Goal: Task Accomplishment & Management: Use online tool/utility

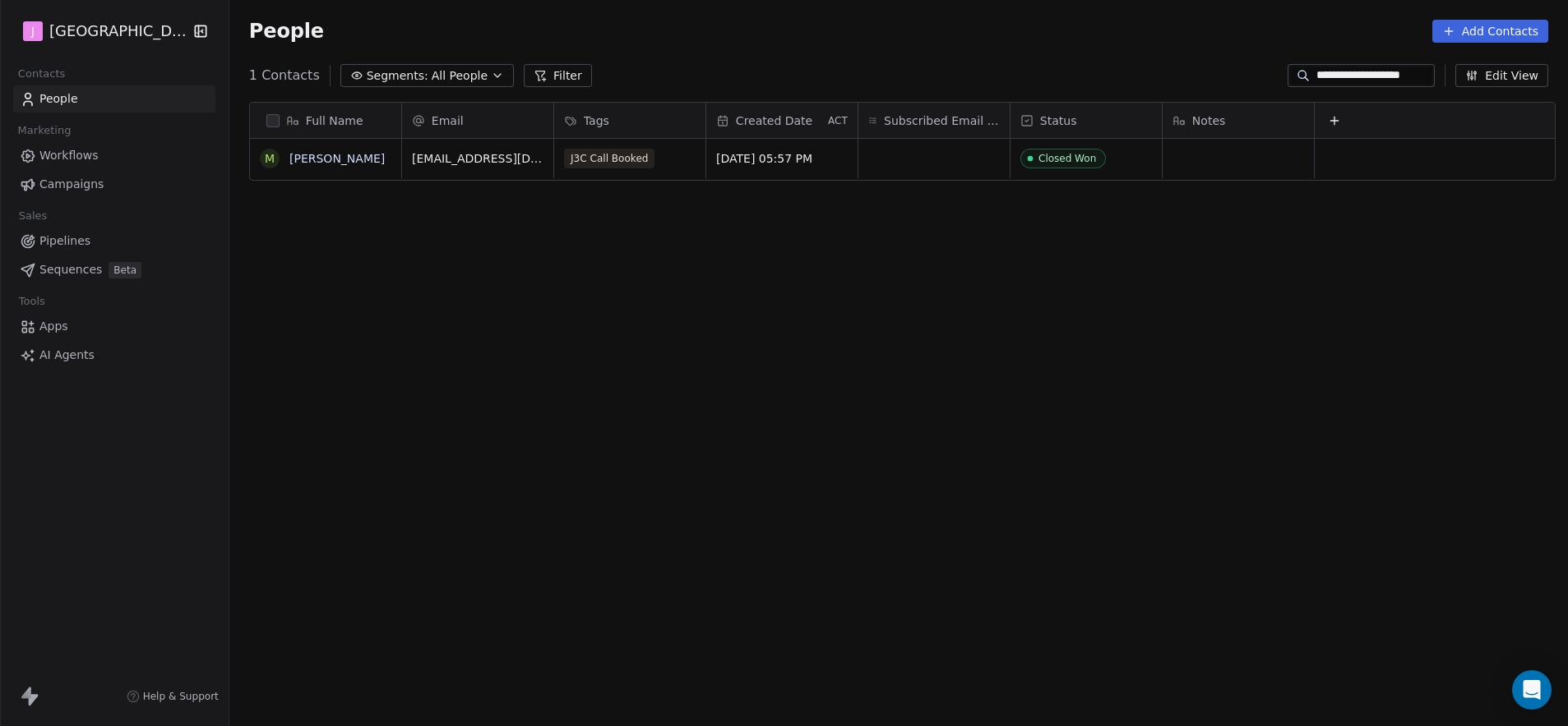
scroll to position [627, 1334]
click at [83, 239] on span "Pipelines" at bounding box center [65, 242] width 51 height 18
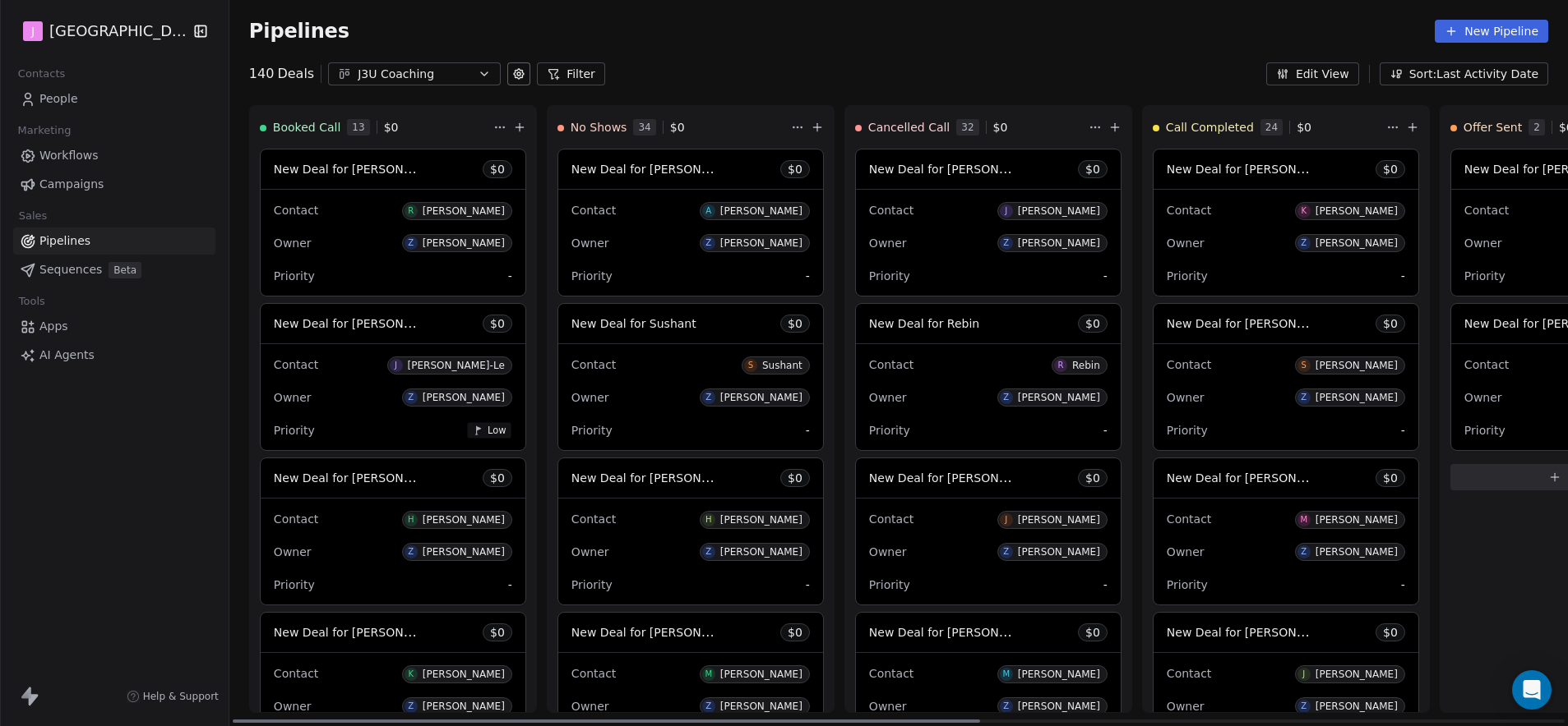
click at [1269, 160] on span "New Deal for [PERSON_NAME]" at bounding box center [1241, 169] width 148 height 20
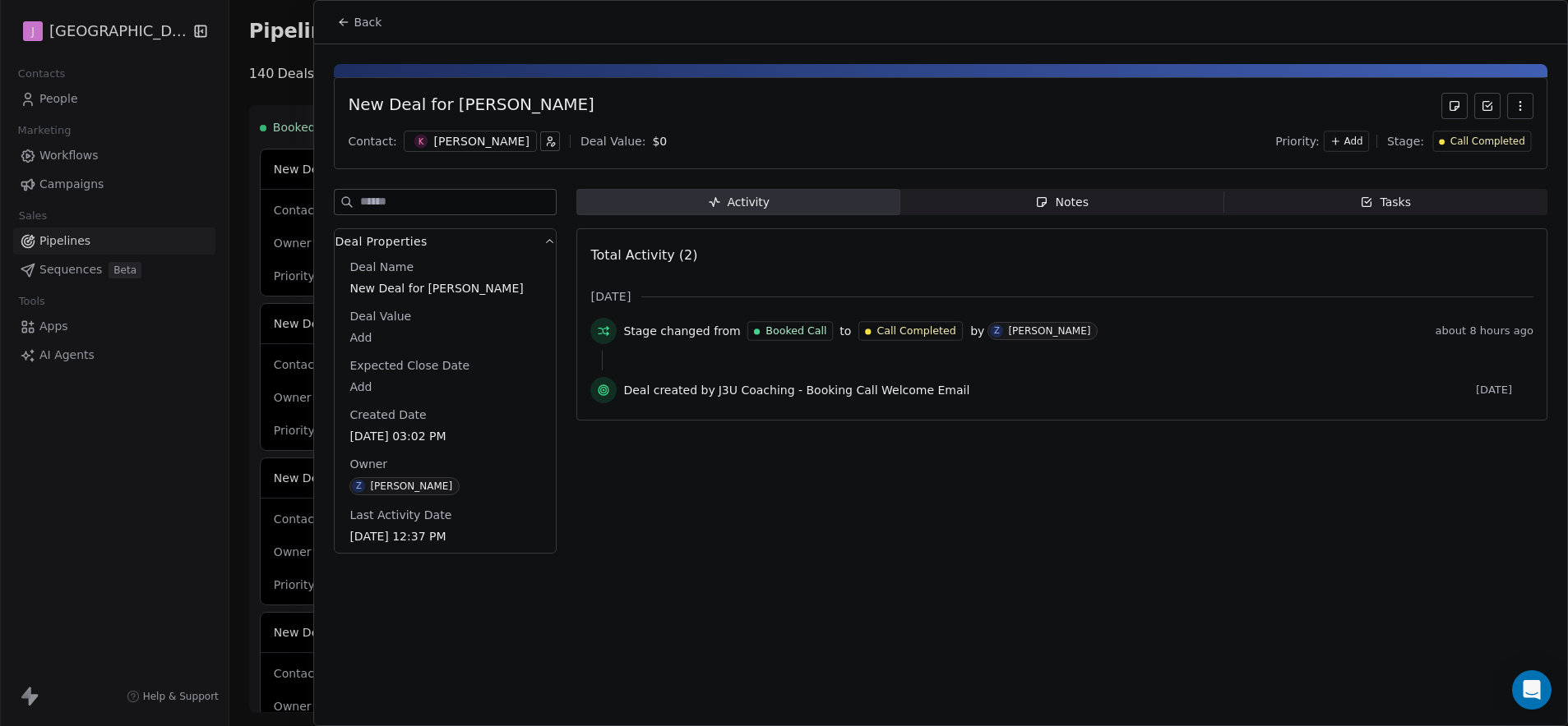
click at [1138, 197] on span "Notes Notes" at bounding box center [1063, 201] width 324 height 27
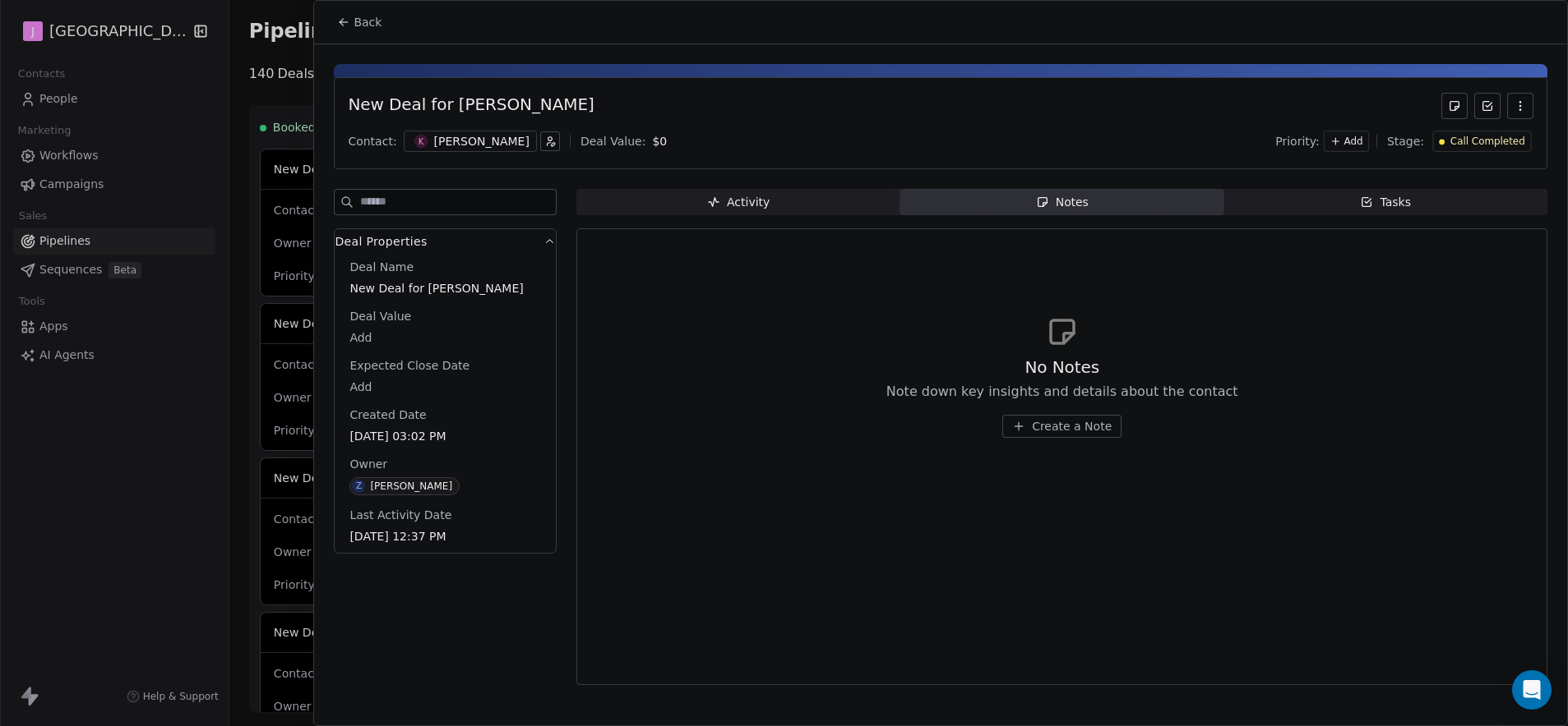
click at [1078, 425] on span "Create a Note" at bounding box center [1072, 426] width 80 height 17
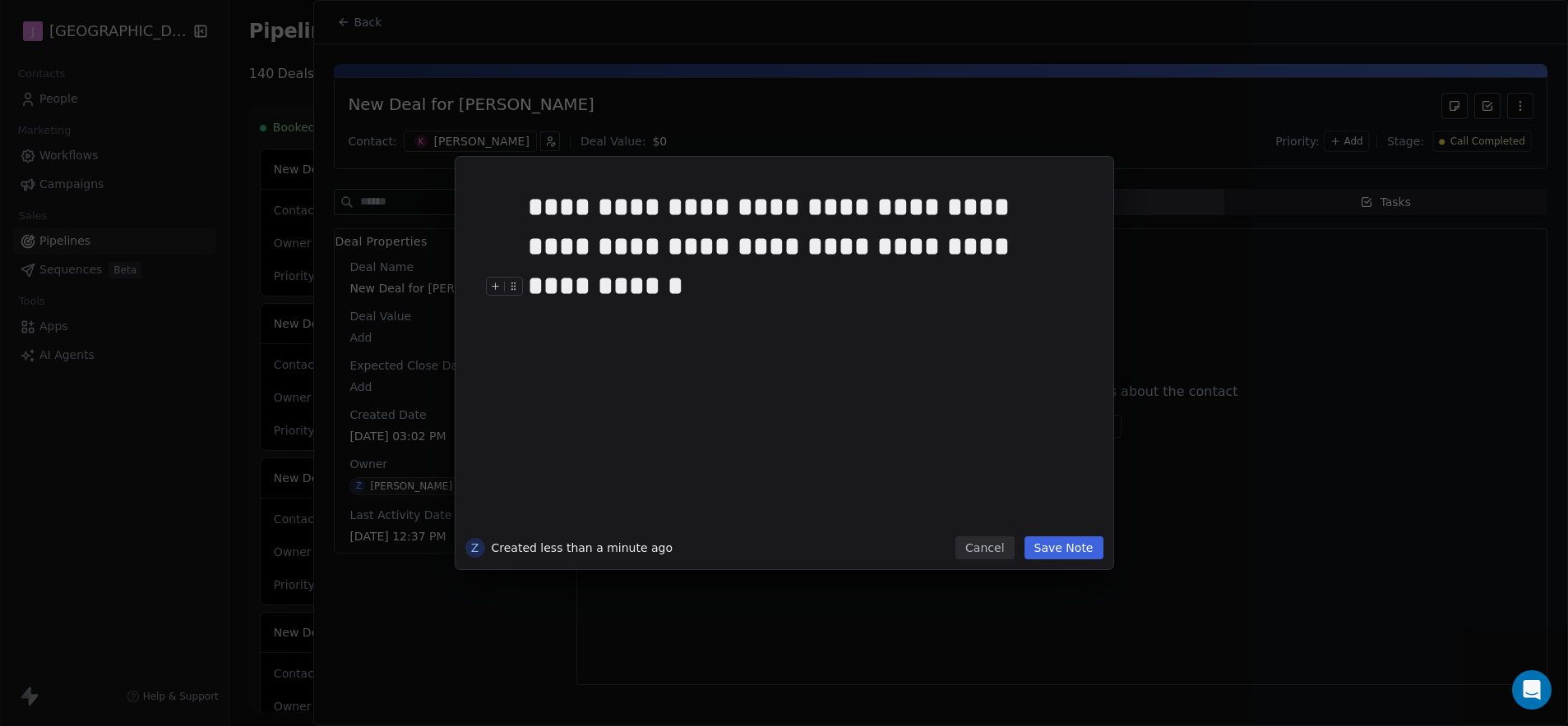
click at [1060, 545] on button "Save Note" at bounding box center [1064, 547] width 79 height 23
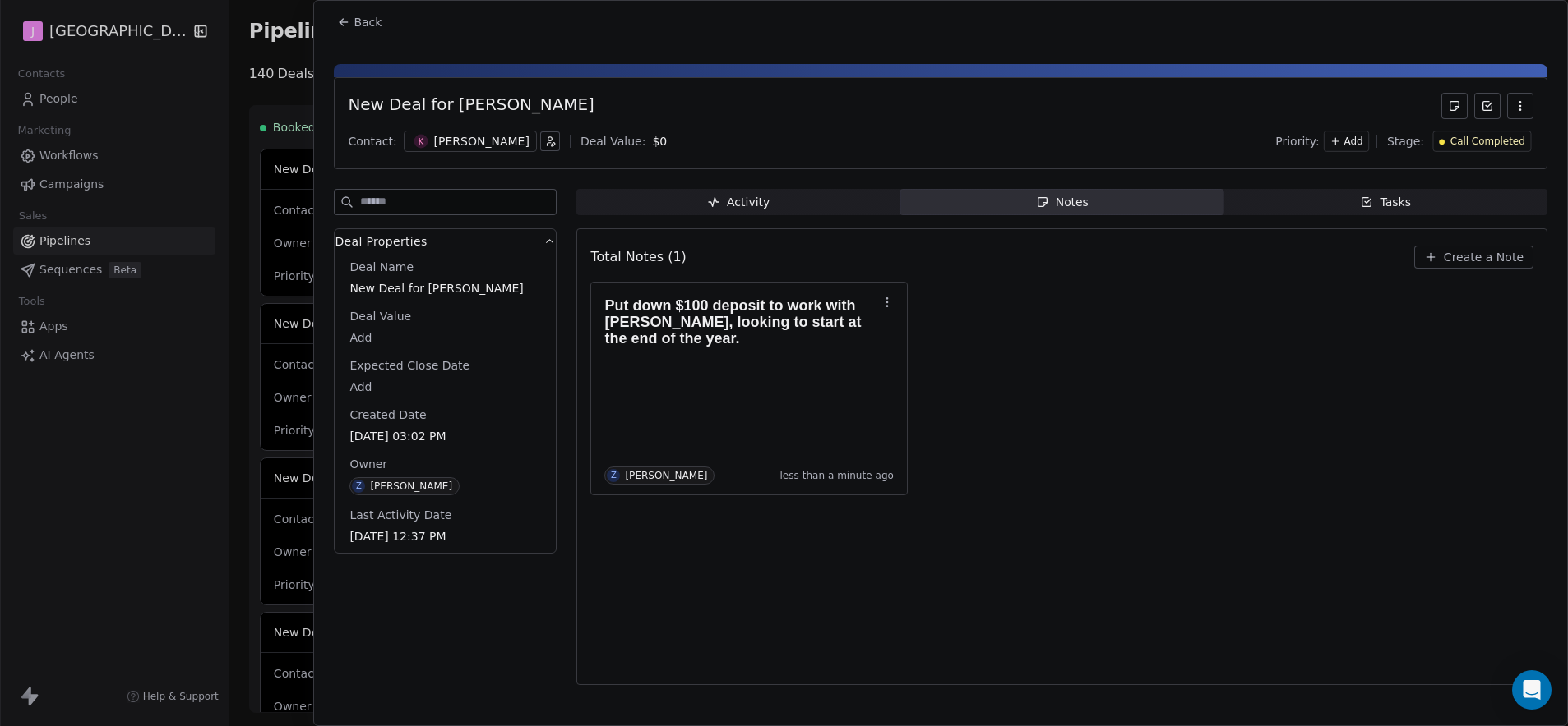
click at [356, 23] on span "Back" at bounding box center [368, 22] width 28 height 17
